Goal: Transaction & Acquisition: Purchase product/service

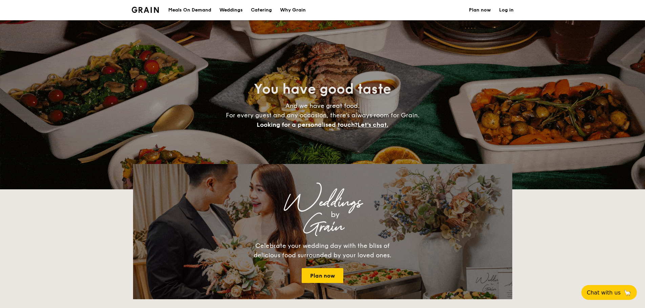
select select
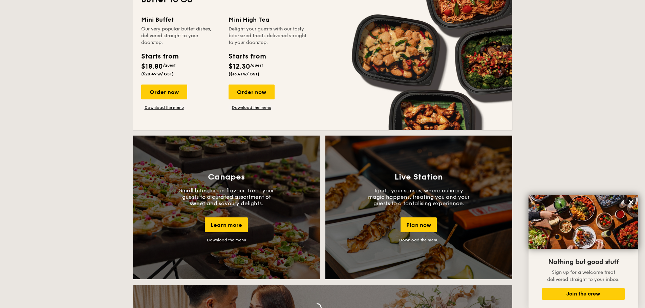
scroll to position [509, 0]
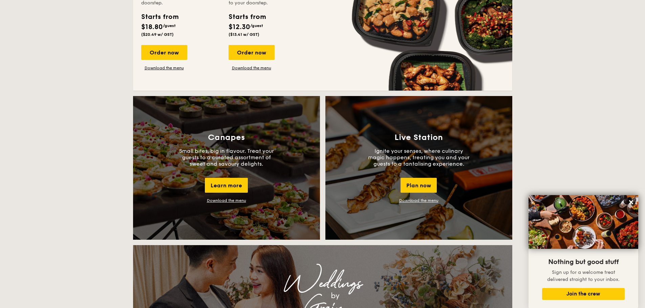
click at [236, 198] on link "Download the menu" at bounding box center [226, 200] width 39 height 5
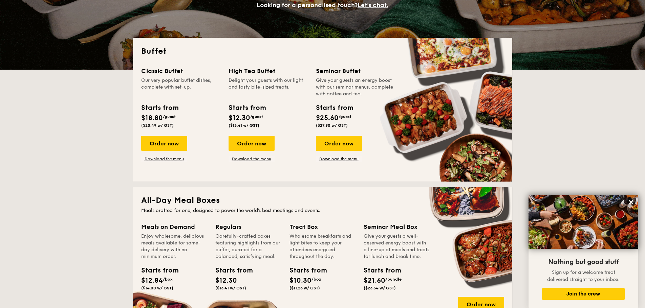
scroll to position [103, 0]
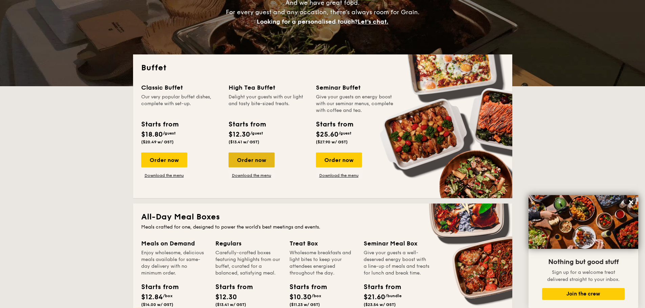
click at [262, 161] on div "Order now" at bounding box center [251, 160] width 46 height 15
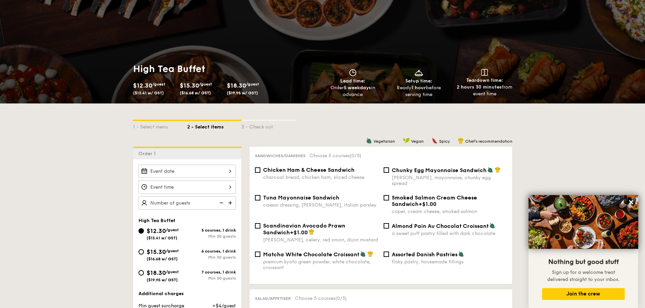
scroll to position [135, 0]
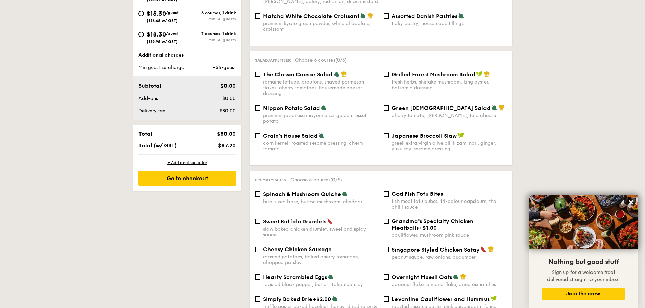
scroll to position [305, 0]
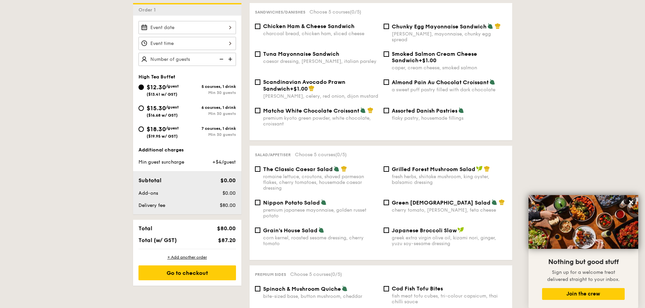
scroll to position [68, 0]
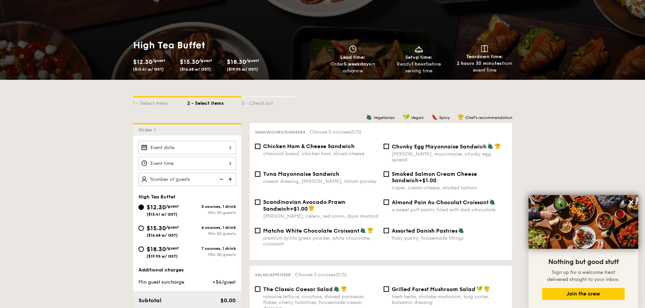
select select
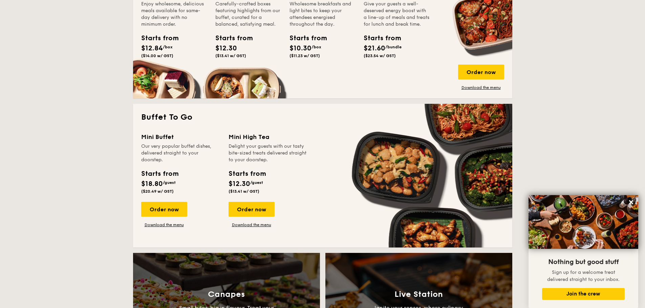
scroll to position [374, 0]
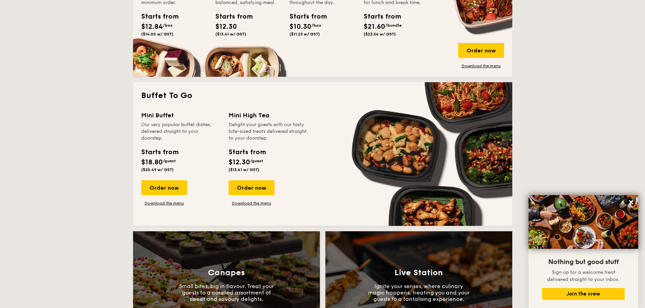
click at [169, 132] on div "Our very popular buffet dishes, delivered straight to your doorstep." at bounding box center [180, 131] width 79 height 20
click at [176, 128] on div "Our very popular buffet dishes, delivered straight to your doorstep." at bounding box center [180, 131] width 79 height 20
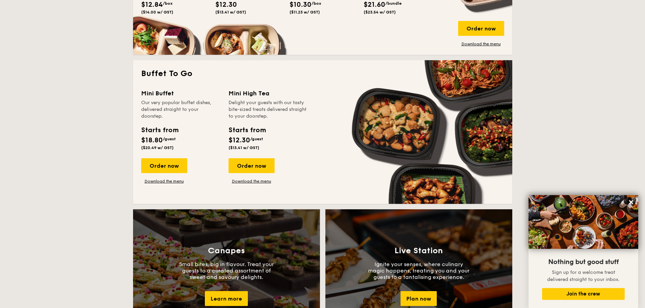
scroll to position [408, 0]
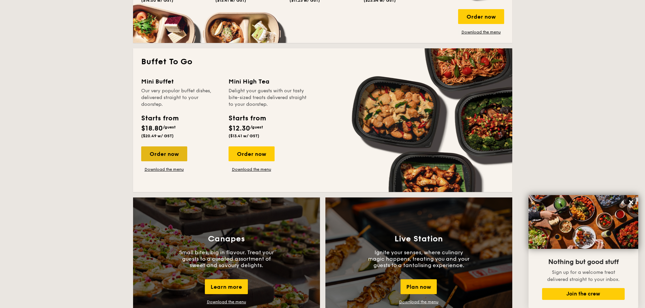
click at [167, 156] on div "Order now" at bounding box center [164, 154] width 46 height 15
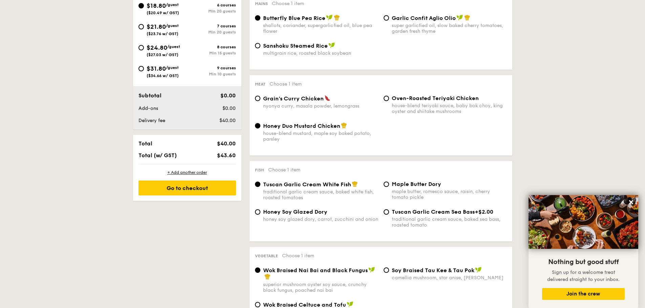
scroll to position [203, 0]
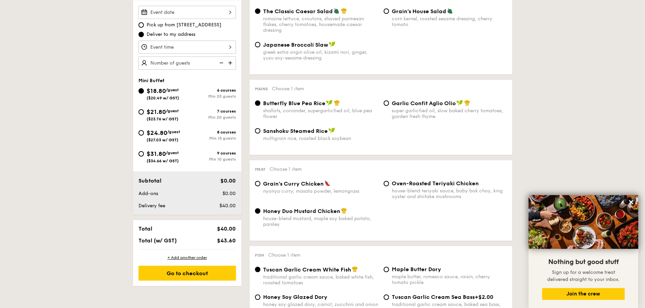
drag, startPoint x: 217, startPoint y: 91, endPoint x: 122, endPoint y: 133, distance: 103.9
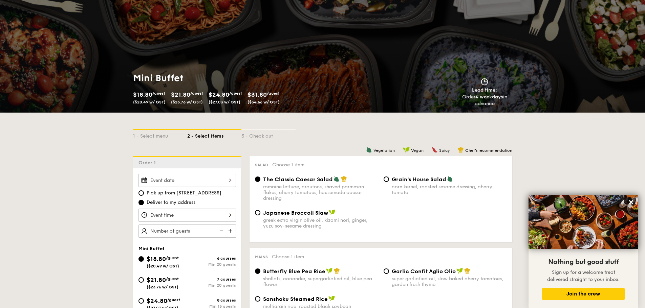
scroll to position [102, 0]
